Goal: Task Accomplishment & Management: Use online tool/utility

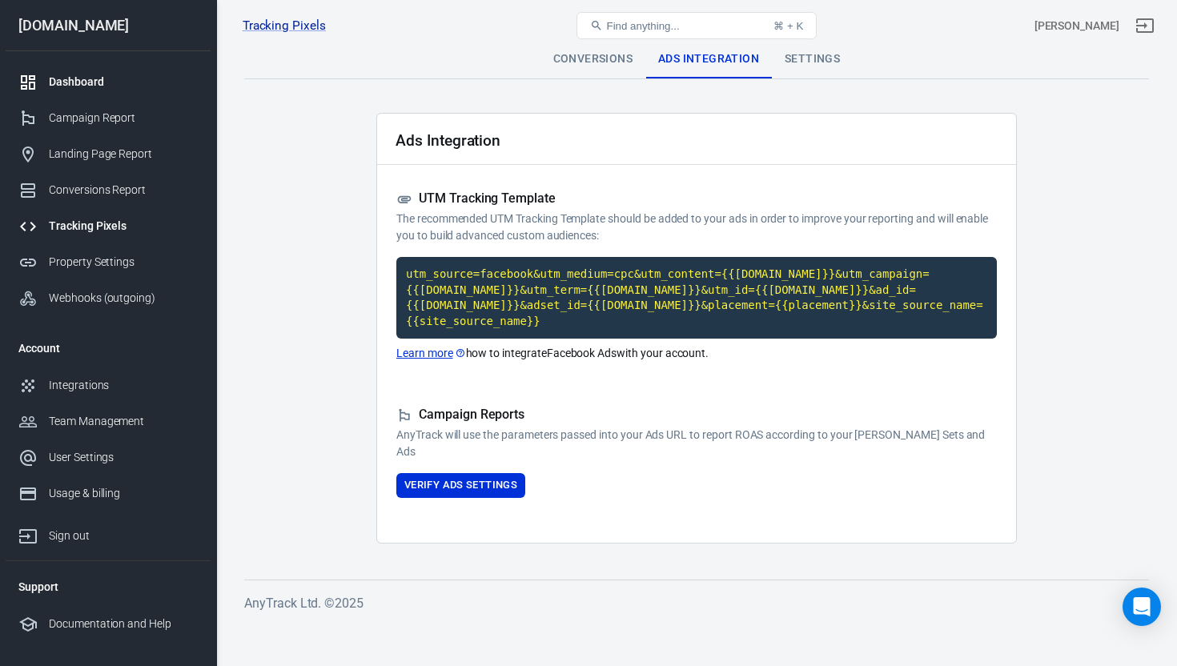
click at [92, 80] on div "Dashboard" at bounding box center [123, 82] width 149 height 17
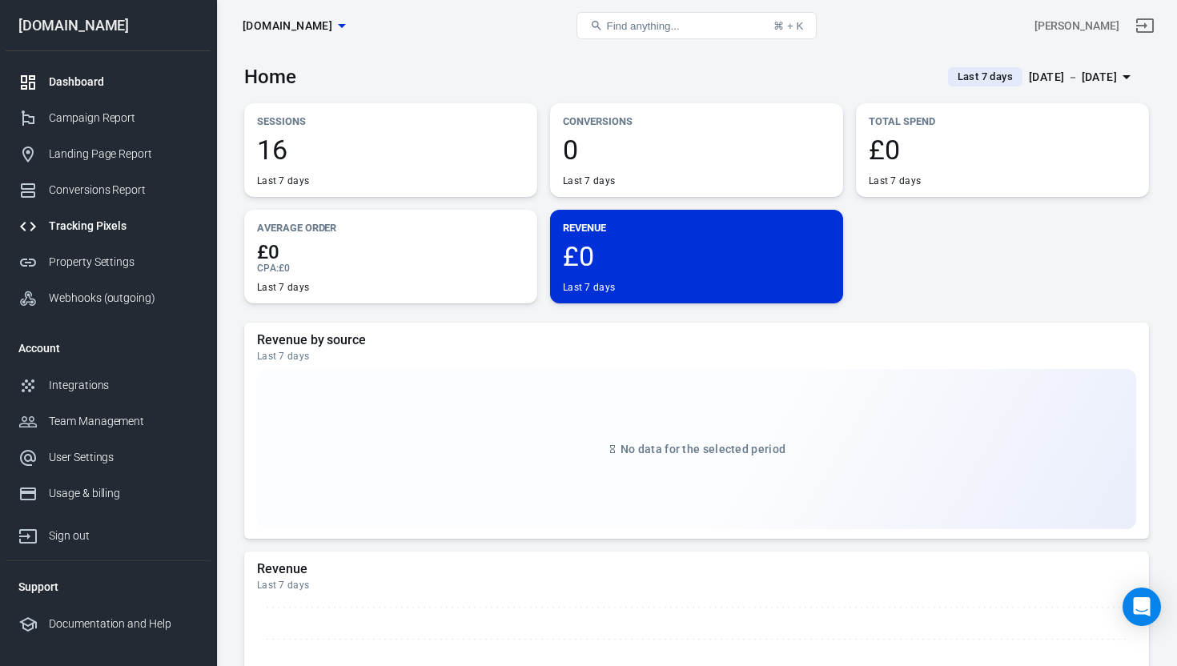
click at [84, 232] on div "Tracking Pixels" at bounding box center [123, 226] width 149 height 17
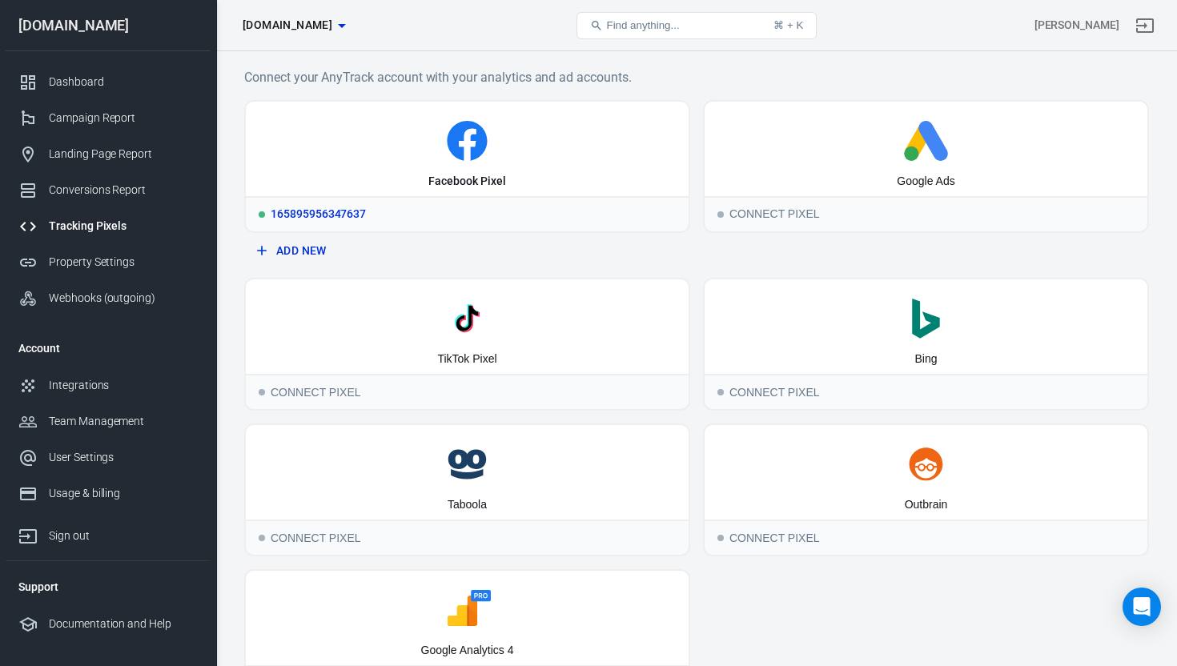
click at [472, 182] on div "Facebook Pixel" at bounding box center [466, 182] width 77 height 16
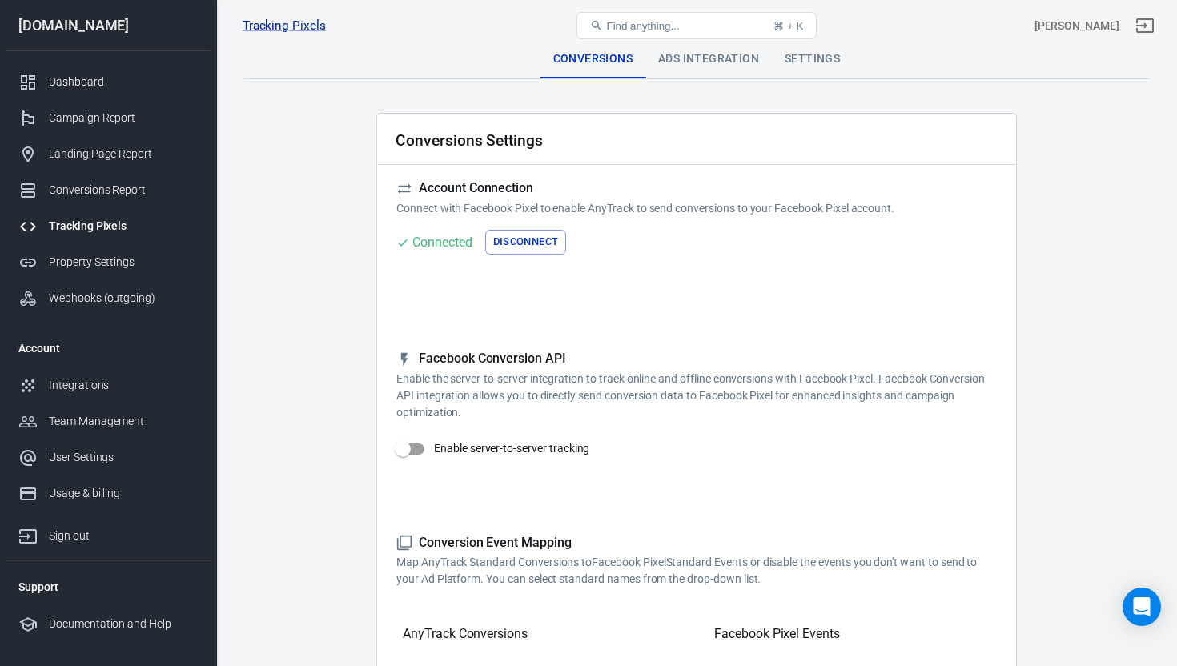
click at [724, 53] on div "Ads Integration" at bounding box center [708, 59] width 126 height 38
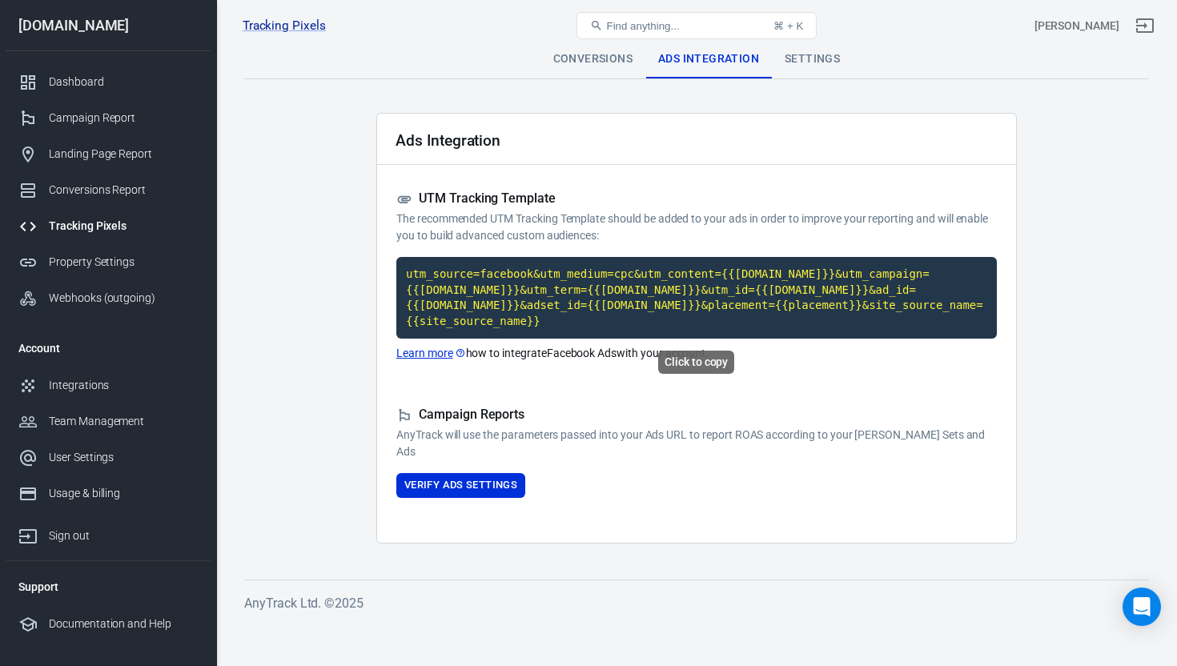
click at [565, 281] on code "utm_source=facebook&utm_medium=cpc&utm_content={{[DOMAIN_NAME]}}&utm_campaign={…" at bounding box center [696, 298] width 600 height 82
